Goal: Task Accomplishment & Management: Manage account settings

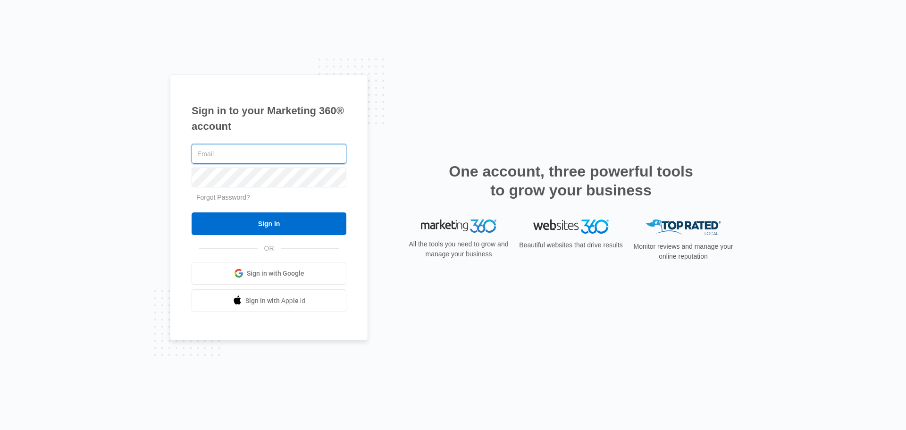
click at [287, 150] on input "text" at bounding box center [269, 154] width 155 height 20
type input "[EMAIL_ADDRESS][DOMAIN_NAME]"
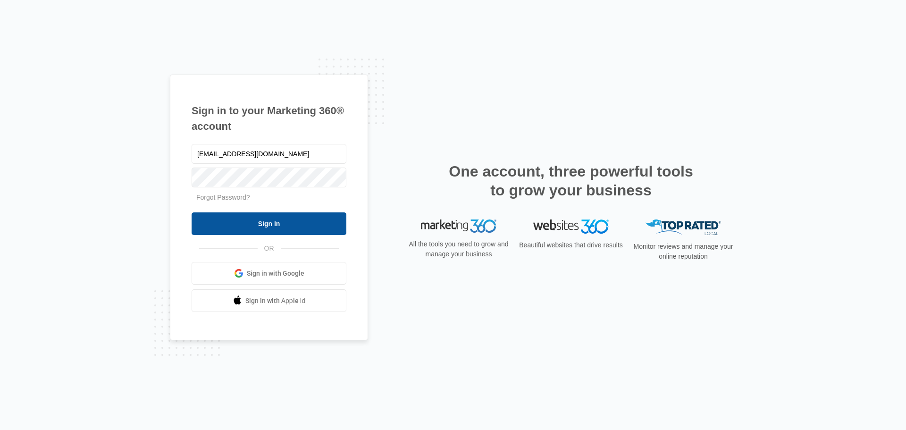
click at [289, 223] on input "Sign In" at bounding box center [269, 223] width 155 height 23
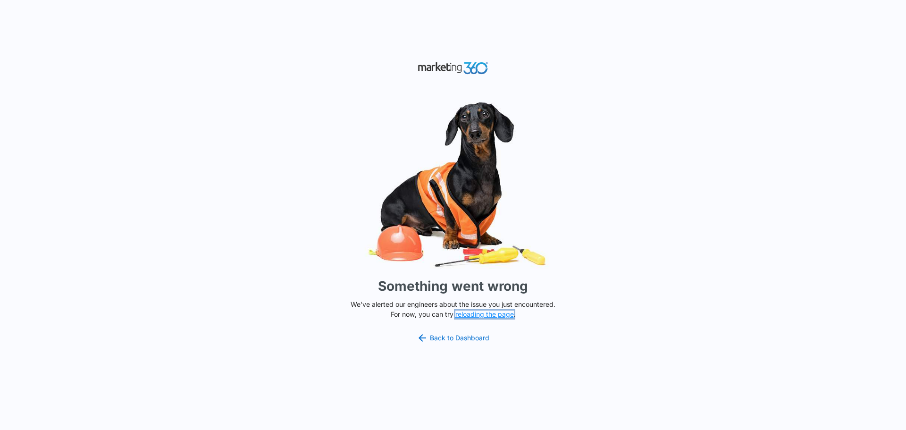
click at [479, 316] on button "reloading the page" at bounding box center [484, 314] width 58 height 8
